Goal: Find specific page/section: Locate item on page

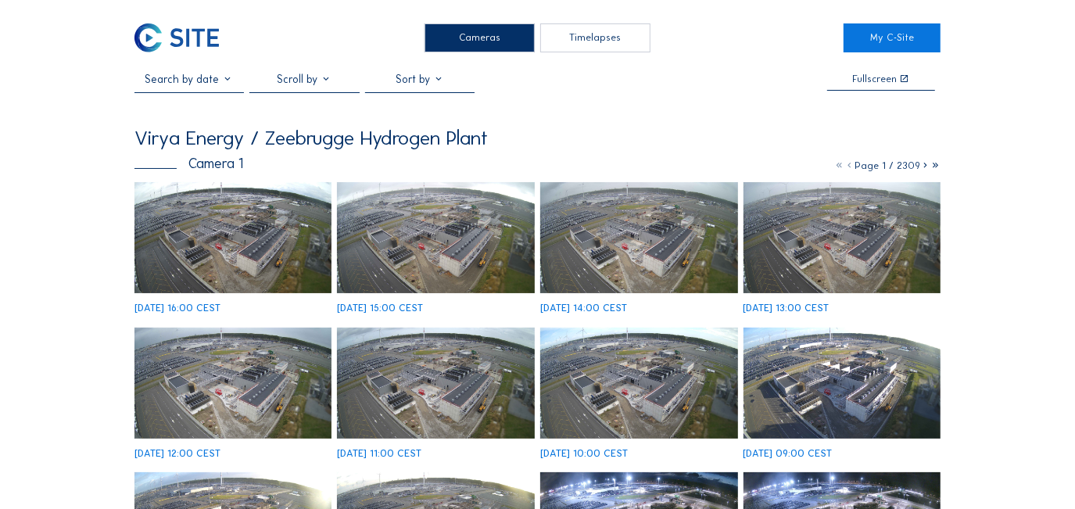
click at [217, 225] on img at bounding box center [232, 237] width 197 height 111
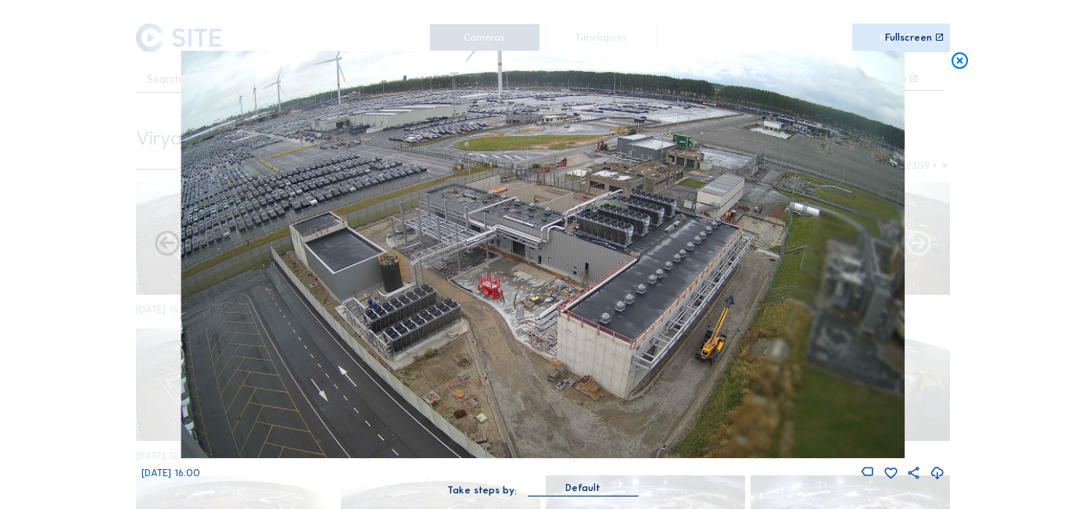
click at [931, 256] on icon at bounding box center [918, 244] width 30 height 30
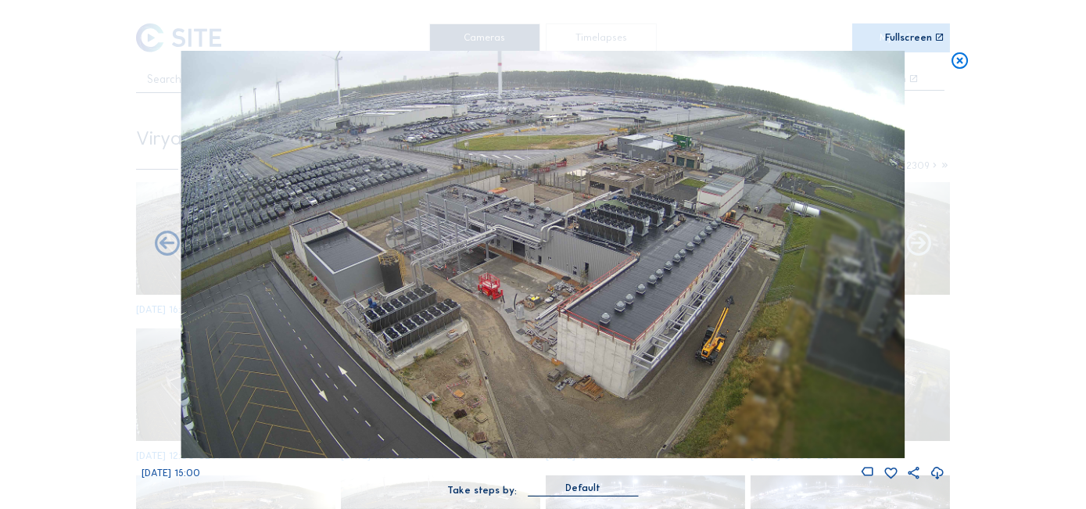
click at [911, 250] on icon at bounding box center [918, 244] width 30 height 30
click at [921, 245] on icon at bounding box center [918, 244] width 30 height 30
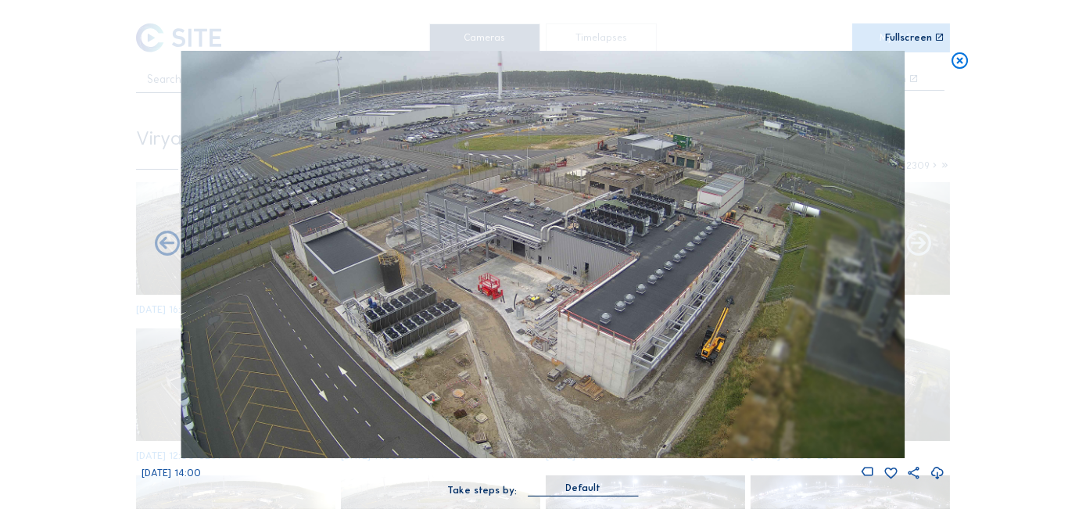
click at [923, 243] on icon at bounding box center [918, 244] width 30 height 30
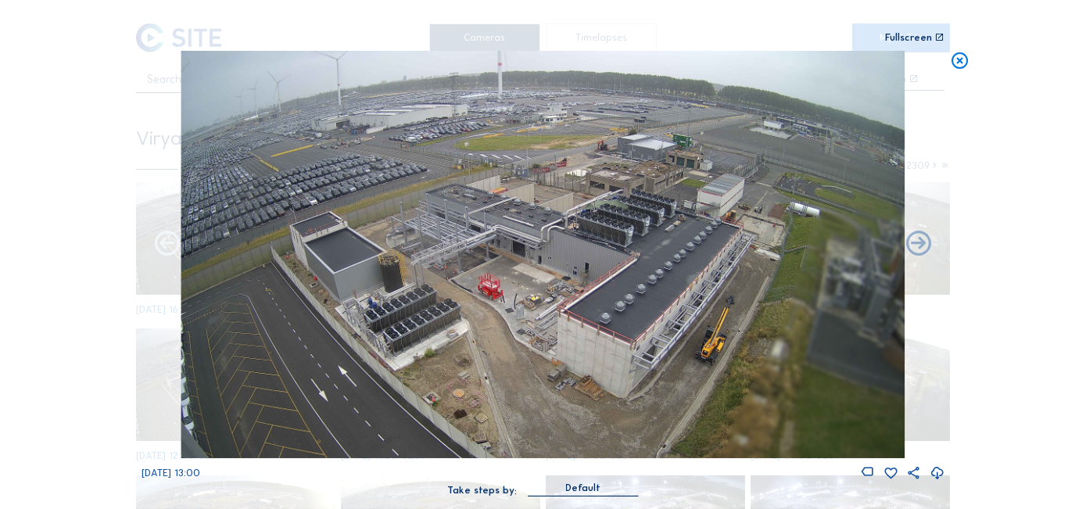
click at [169, 249] on icon at bounding box center [167, 244] width 30 height 30
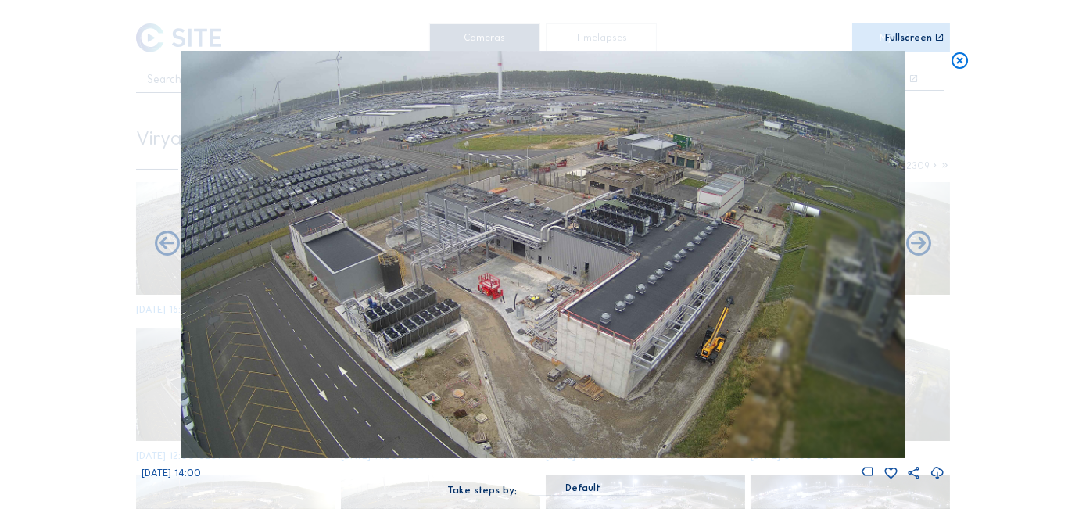
click at [169, 249] on icon at bounding box center [167, 244] width 30 height 30
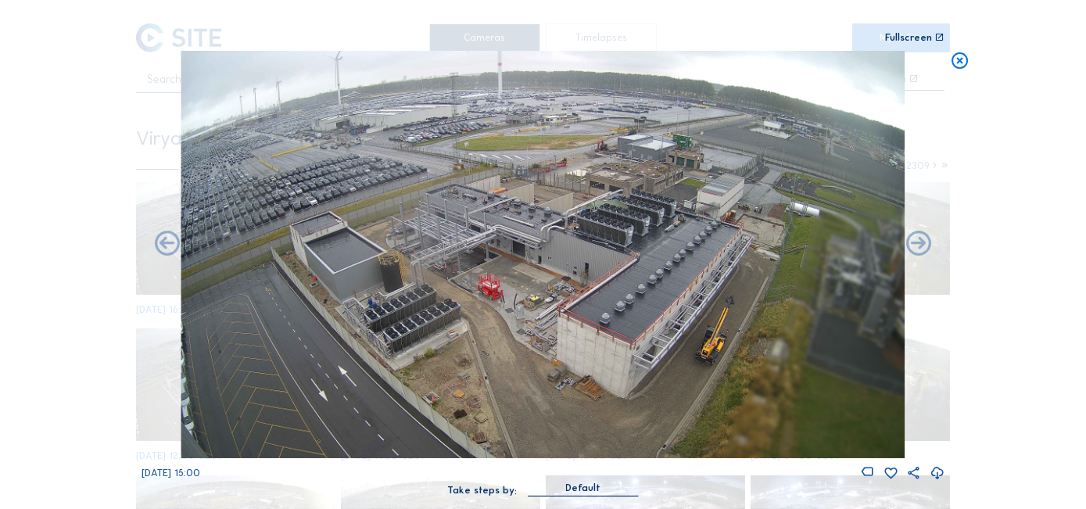
click at [169, 249] on icon at bounding box center [167, 244] width 30 height 30
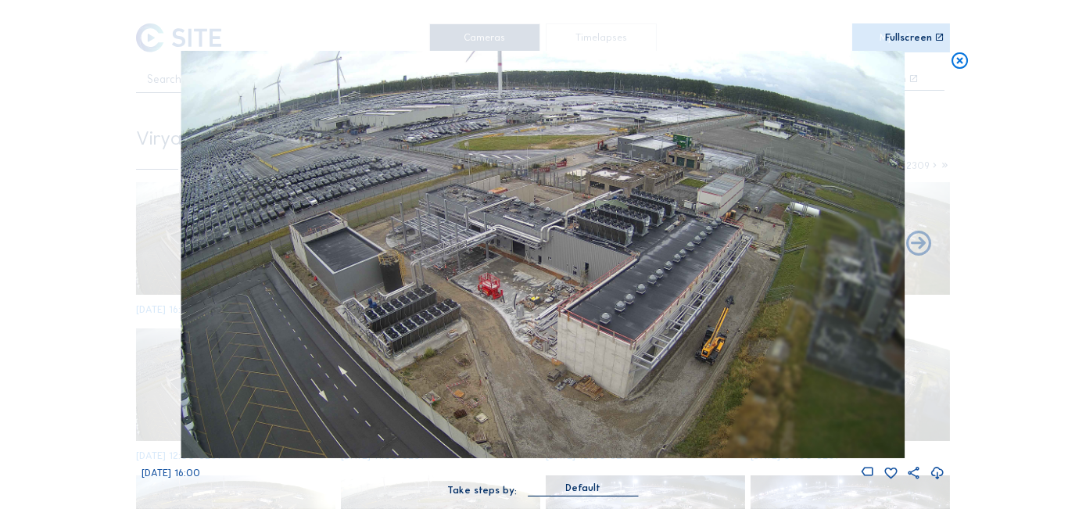
click at [169, 249] on div "Su 31 Aug 2025 16:00" at bounding box center [542, 266] width 803 height 431
